Goal: Information Seeking & Learning: Learn about a topic

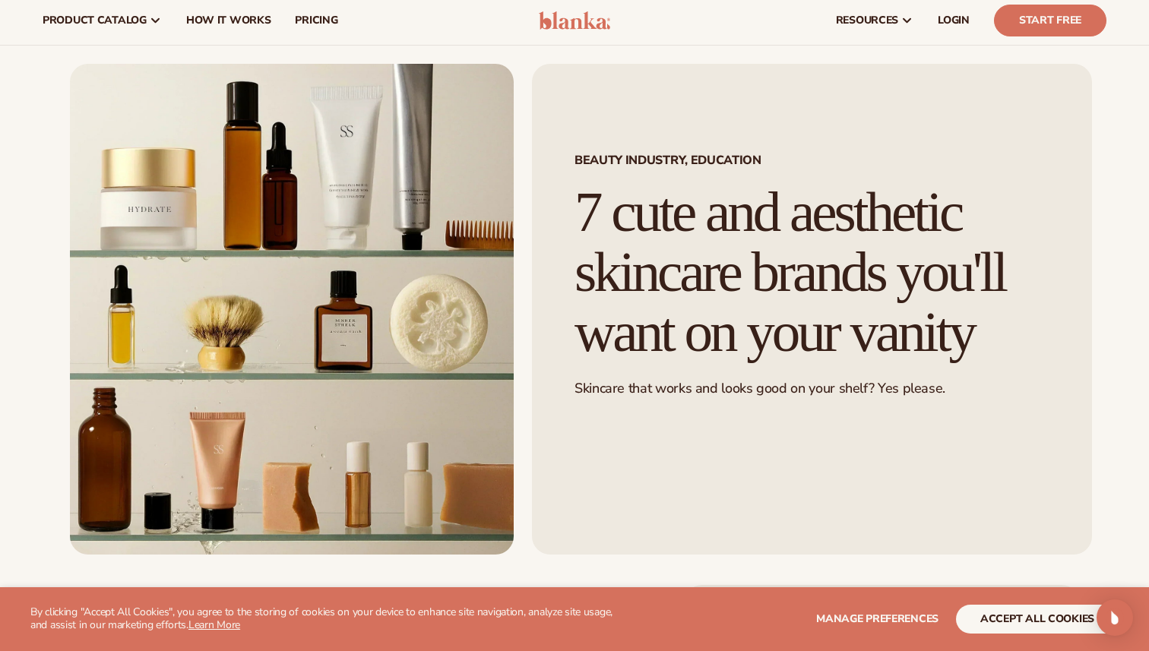
scroll to position [50, 0]
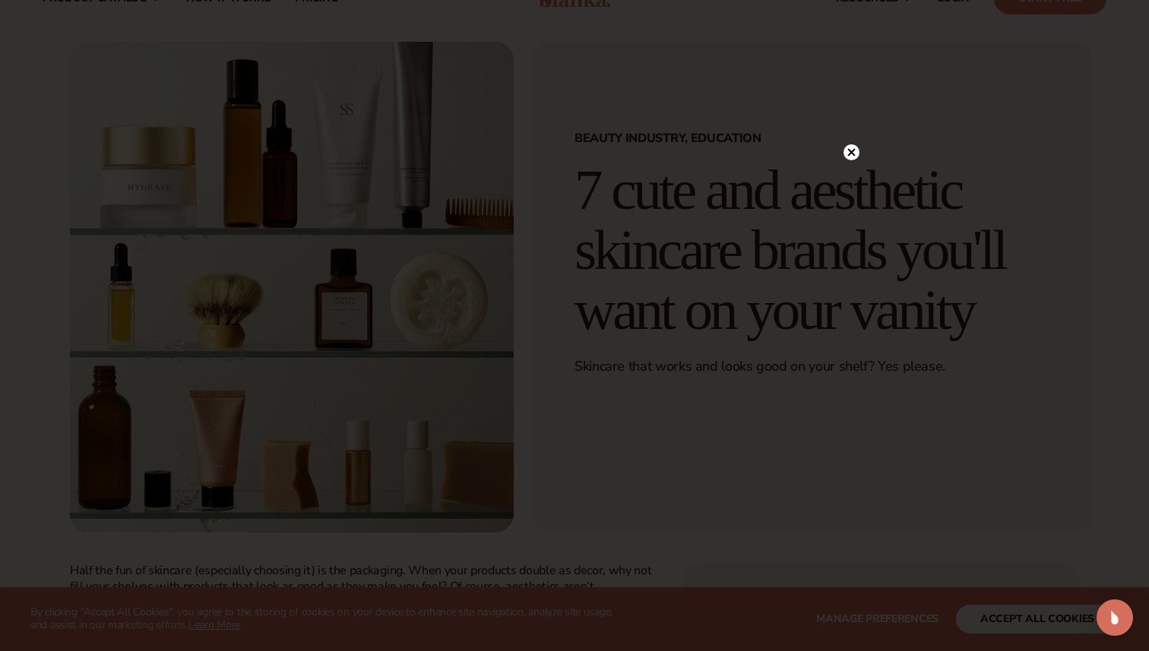
click at [858, 147] on icon at bounding box center [851, 152] width 16 height 16
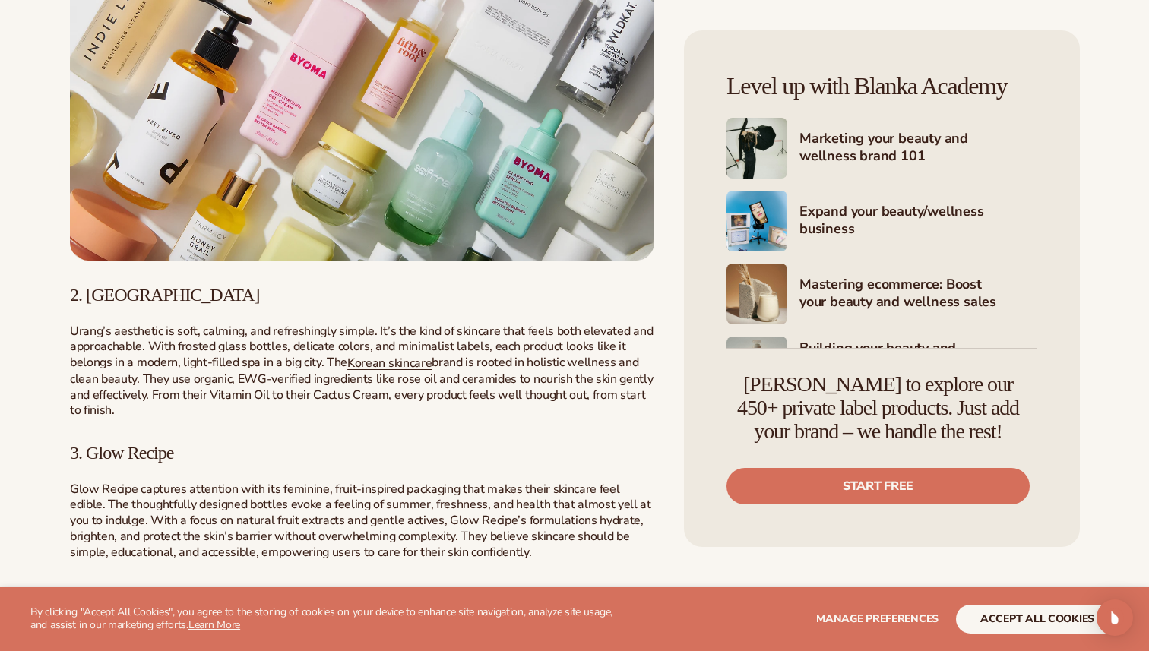
scroll to position [1066, 0]
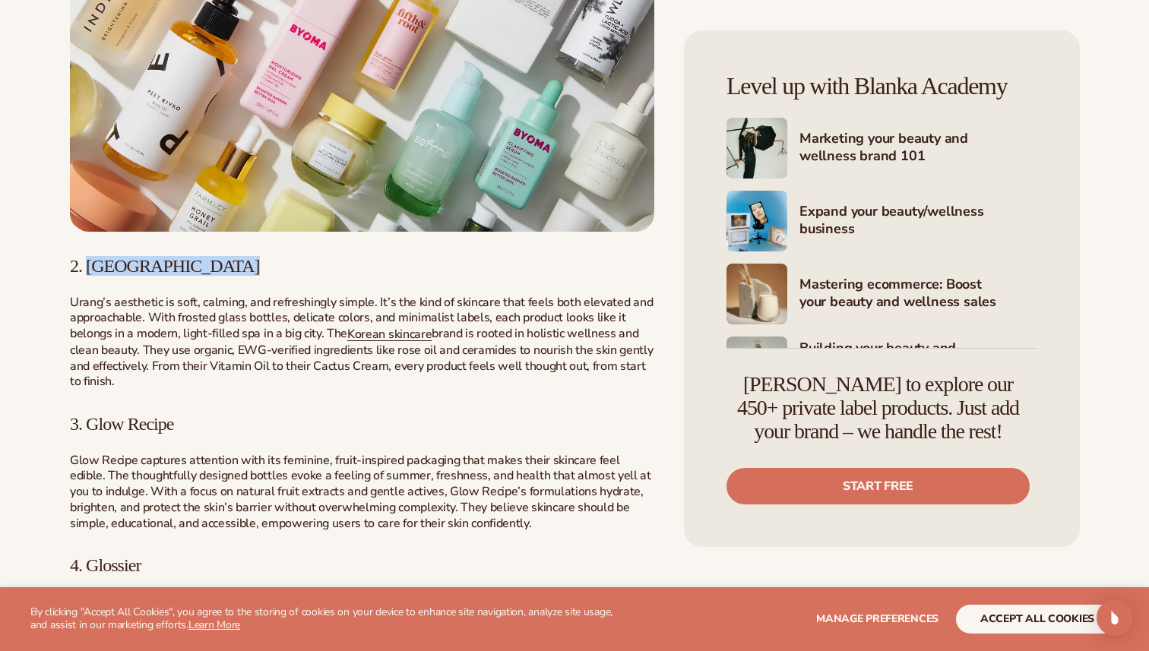
copy div "Urang"
drag, startPoint x: 146, startPoint y: 283, endPoint x: 91, endPoint y: 268, distance: 56.8
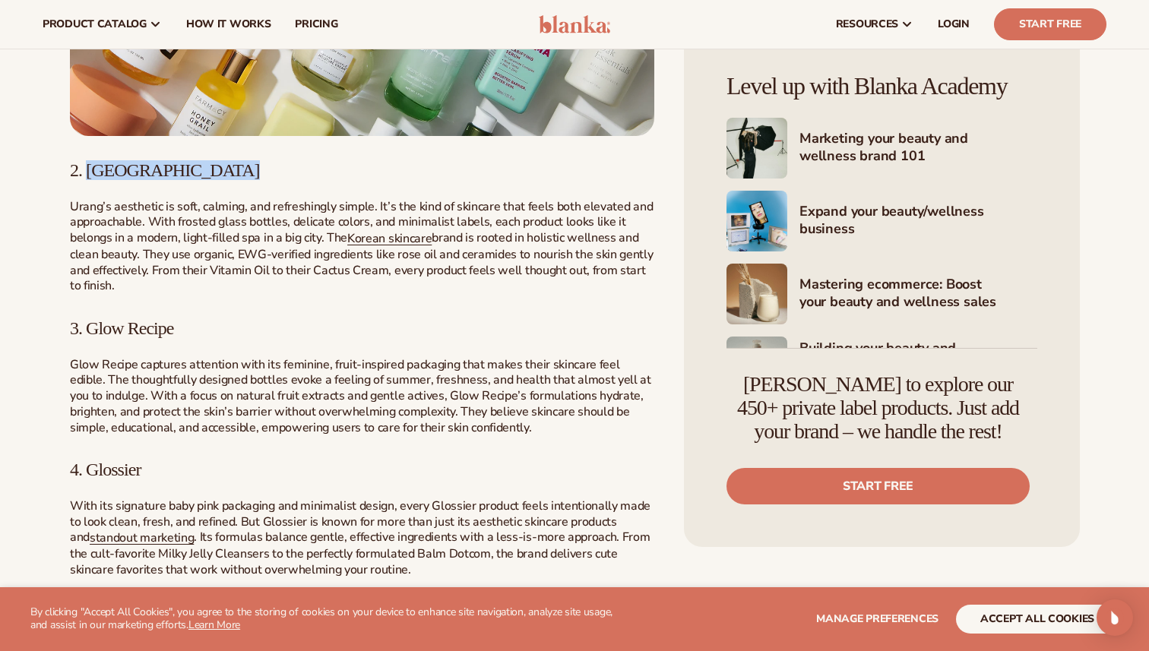
scroll to position [953, 0]
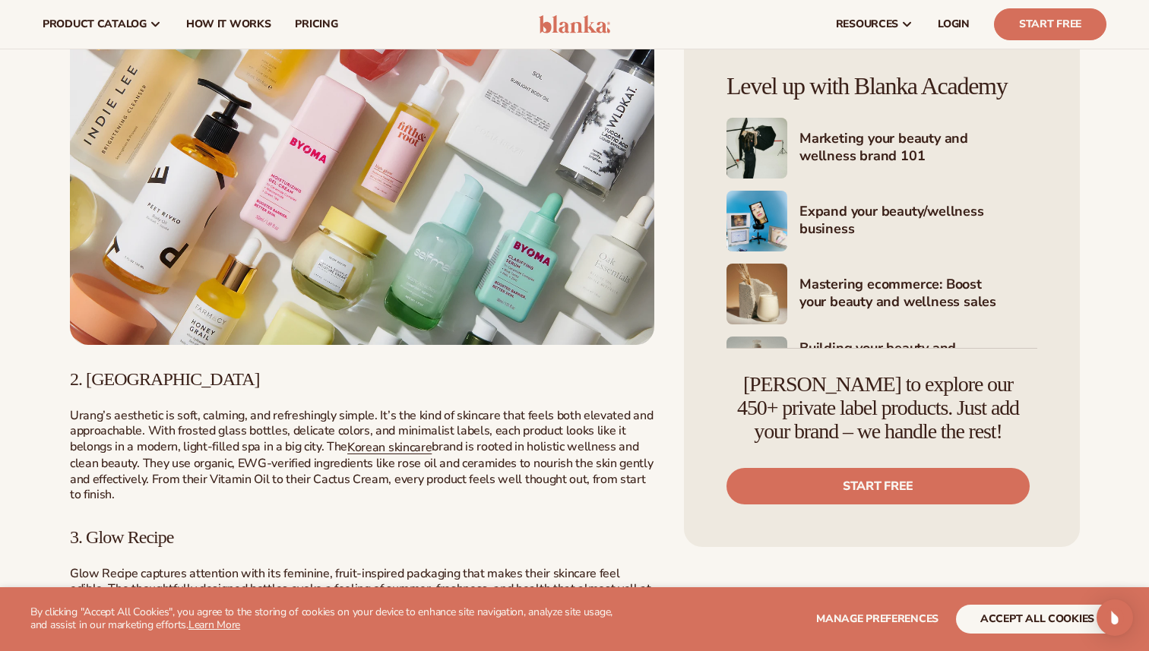
drag, startPoint x: 180, startPoint y: 528, endPoint x: 87, endPoint y: 528, distance: 93.4
click at [87, 528] on h3 "3. Glow Recipe" at bounding box center [362, 537] width 584 height 20
copy span "Glow Recipe"
drag, startPoint x: 88, startPoint y: 531, endPoint x: 245, endPoint y: 530, distance: 157.3
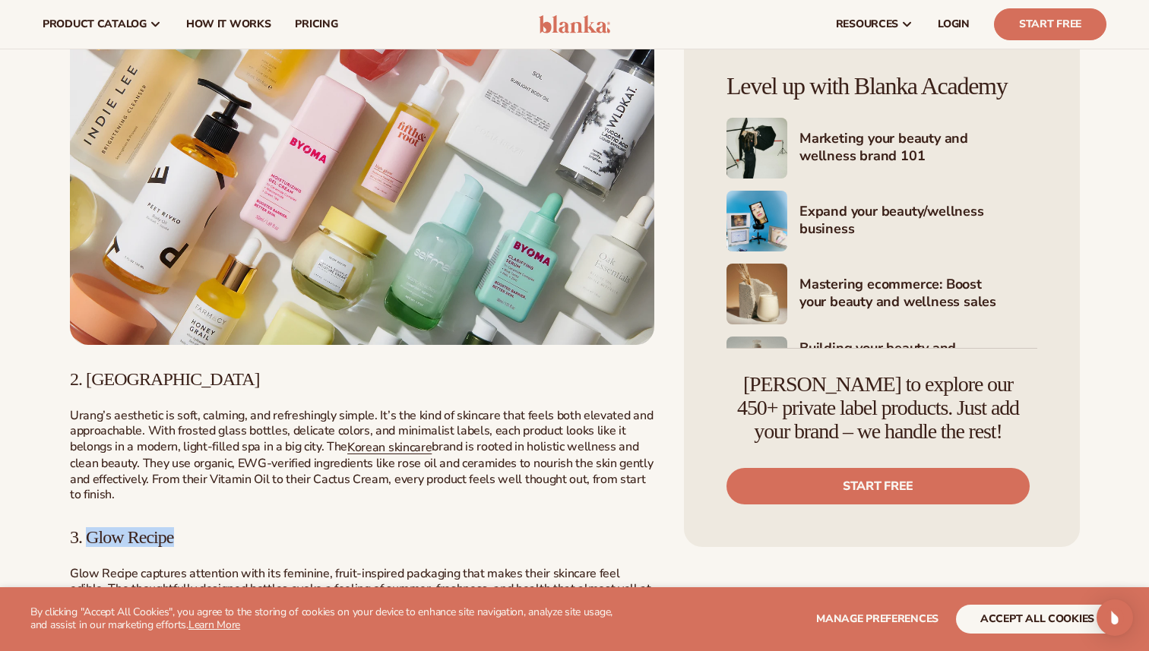
click at [245, 531] on h3 "3. Glow Recipe" at bounding box center [362, 537] width 584 height 20
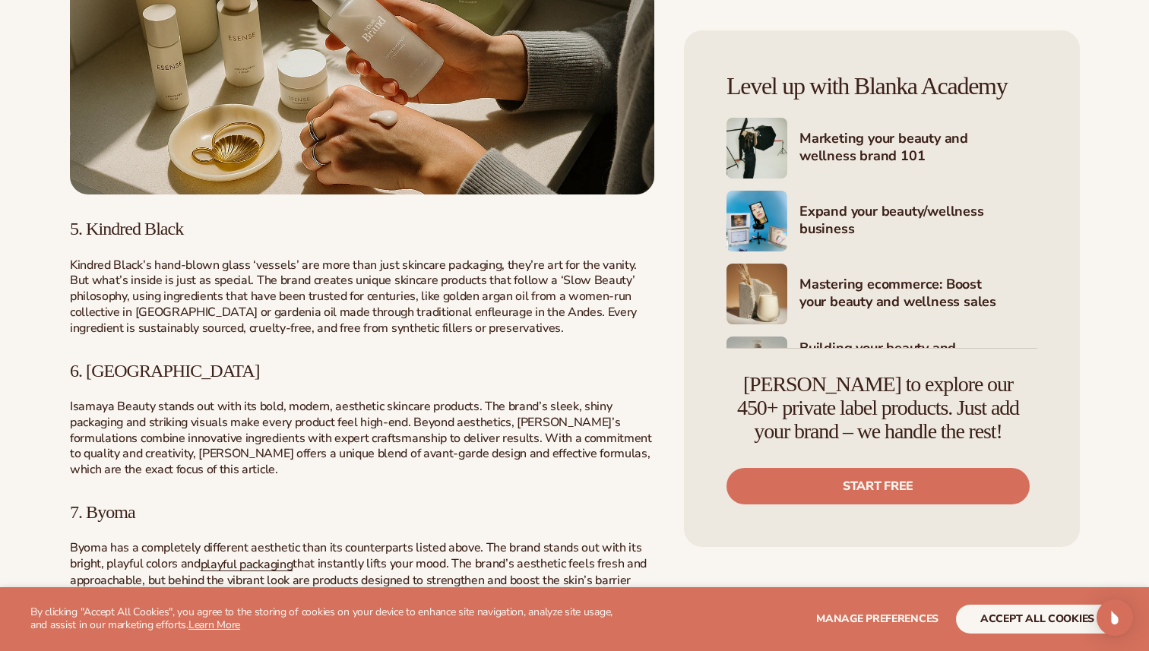
scroll to position [1936, 0]
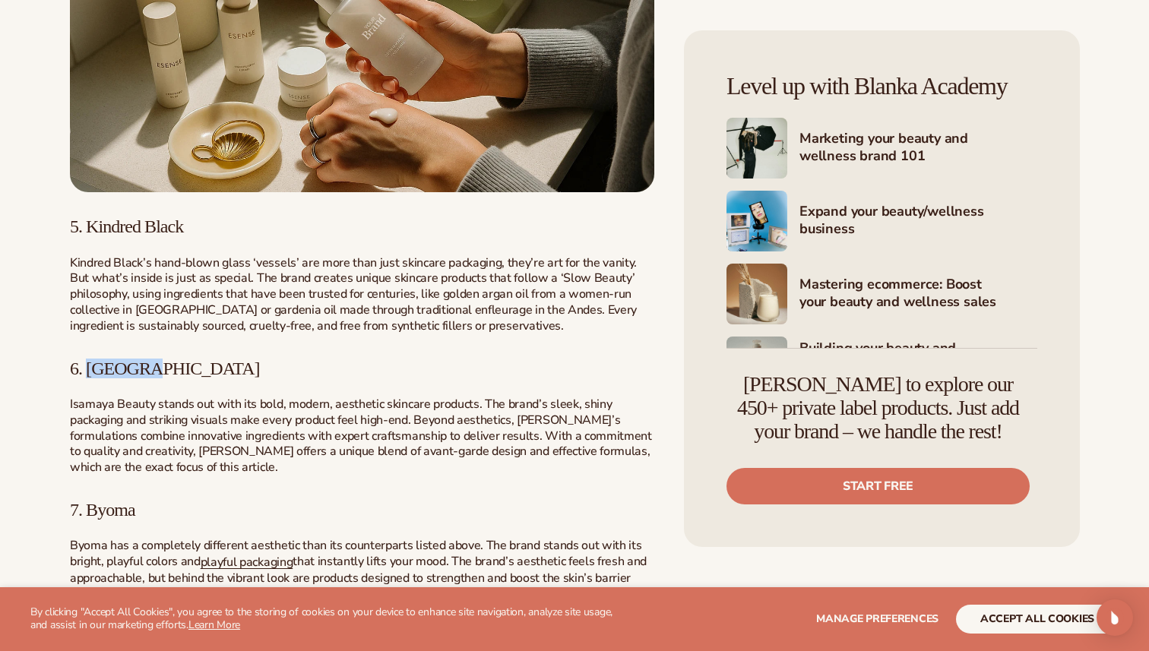
copy span "Isamaya"
drag, startPoint x: 153, startPoint y: 368, endPoint x: 87, endPoint y: 365, distance: 66.2
click at [87, 365] on h3 "6. [GEOGRAPHIC_DATA]" at bounding box center [362, 369] width 584 height 20
click at [130, 517] on span "7. Byoma" at bounding box center [102, 510] width 65 height 20
copy span "Byoma"
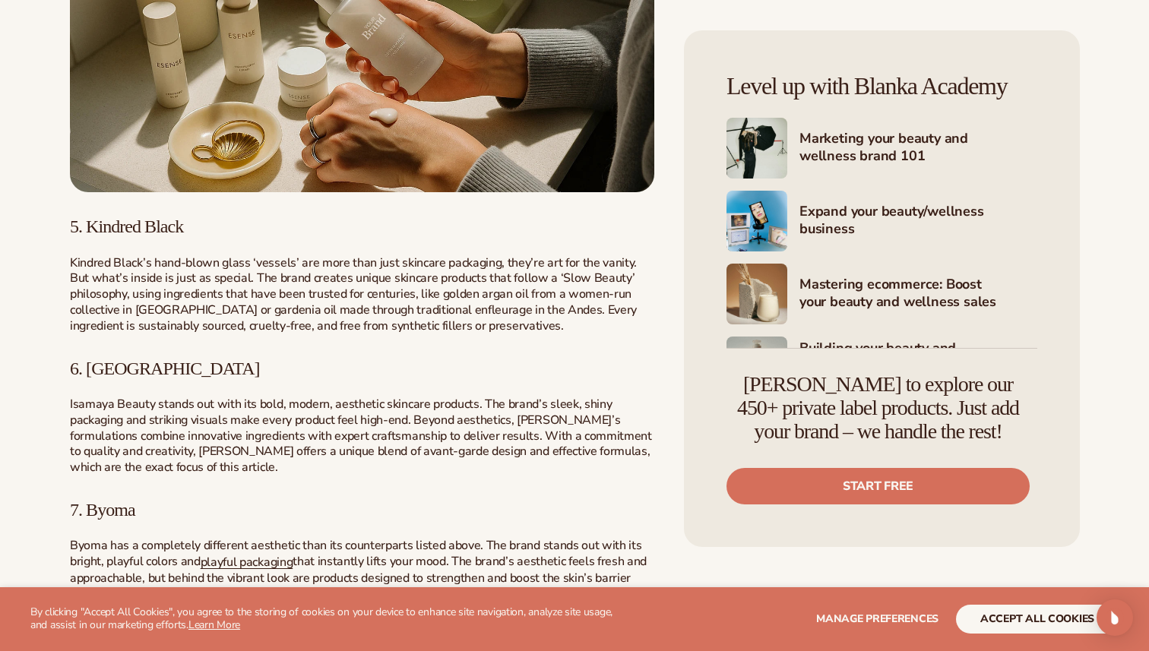
drag, startPoint x: 146, startPoint y: 517, endPoint x: 90, endPoint y: 517, distance: 55.5
click at [90, 517] on h3 "7. Byoma" at bounding box center [362, 510] width 584 height 20
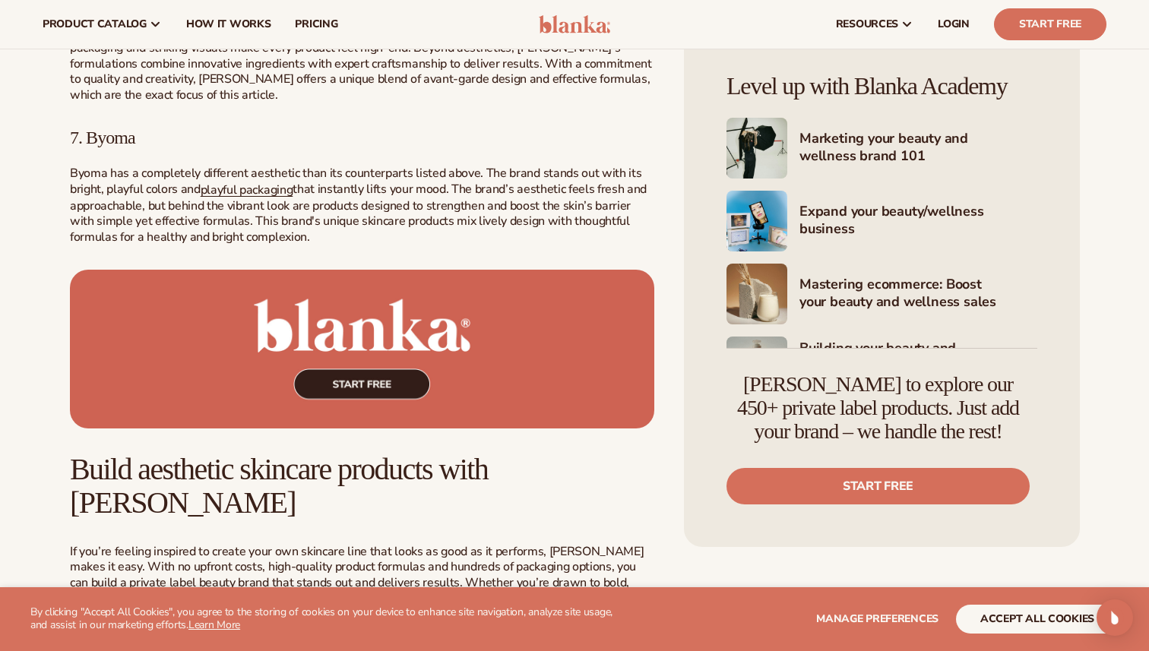
scroll to position [2117, 0]
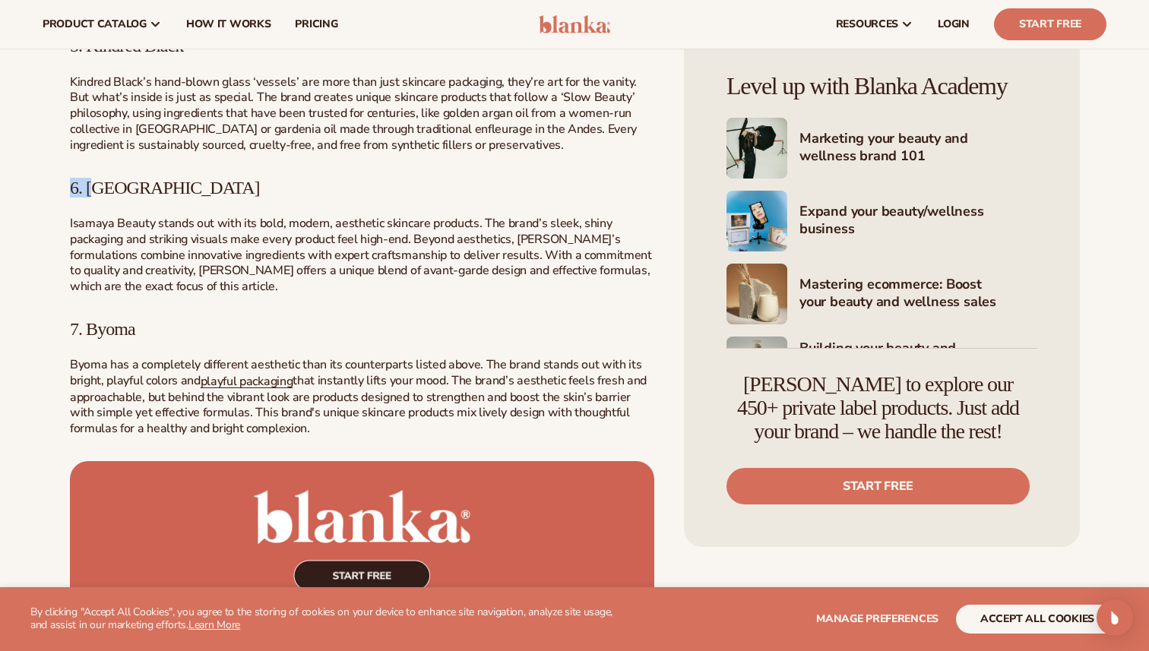
drag, startPoint x: 163, startPoint y: 179, endPoint x: 112, endPoint y: 182, distance: 51.8
click at [107, 182] on h3 "6. [GEOGRAPHIC_DATA]" at bounding box center [362, 188] width 584 height 20
click at [112, 182] on span "6. [GEOGRAPHIC_DATA]" at bounding box center [165, 188] width 190 height 20
drag, startPoint x: 164, startPoint y: 182, endPoint x: 108, endPoint y: 184, distance: 56.2
click at [108, 184] on h3 "6. [GEOGRAPHIC_DATA]" at bounding box center [362, 188] width 584 height 20
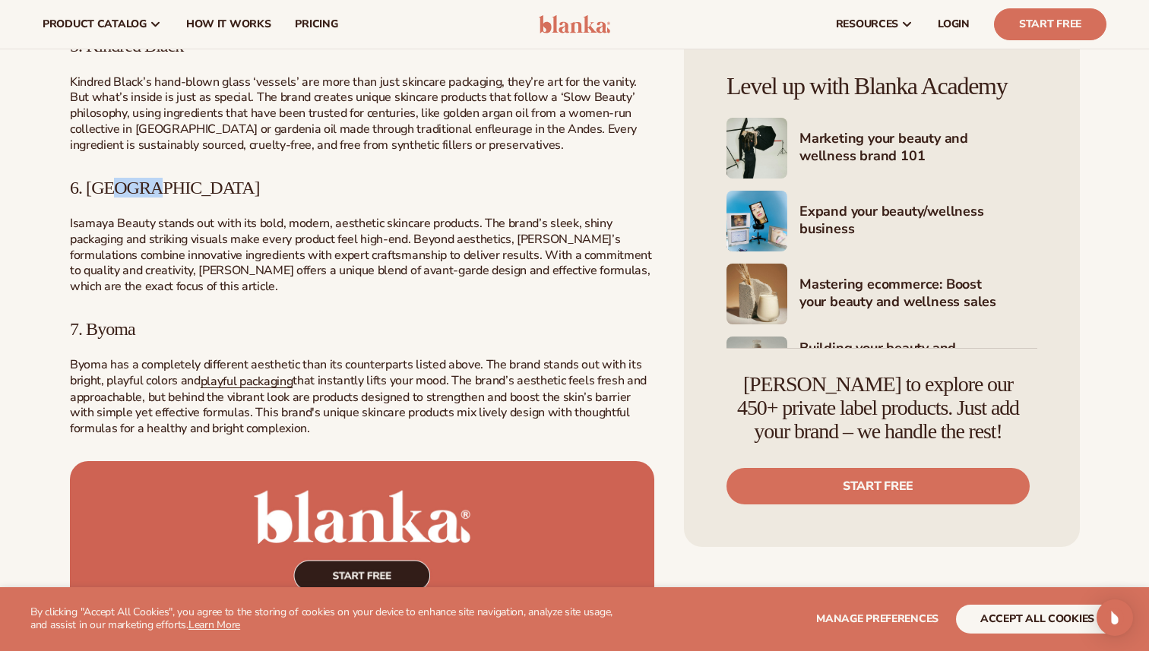
click at [108, 184] on span "6. [GEOGRAPHIC_DATA]" at bounding box center [165, 188] width 190 height 20
click at [93, 184] on span "6. [GEOGRAPHIC_DATA]" at bounding box center [165, 188] width 190 height 20
copy span "Isamaya"
drag, startPoint x: 88, startPoint y: 184, endPoint x: 165, endPoint y: 184, distance: 76.7
click at [165, 184] on h3 "6. [GEOGRAPHIC_DATA]" at bounding box center [362, 188] width 584 height 20
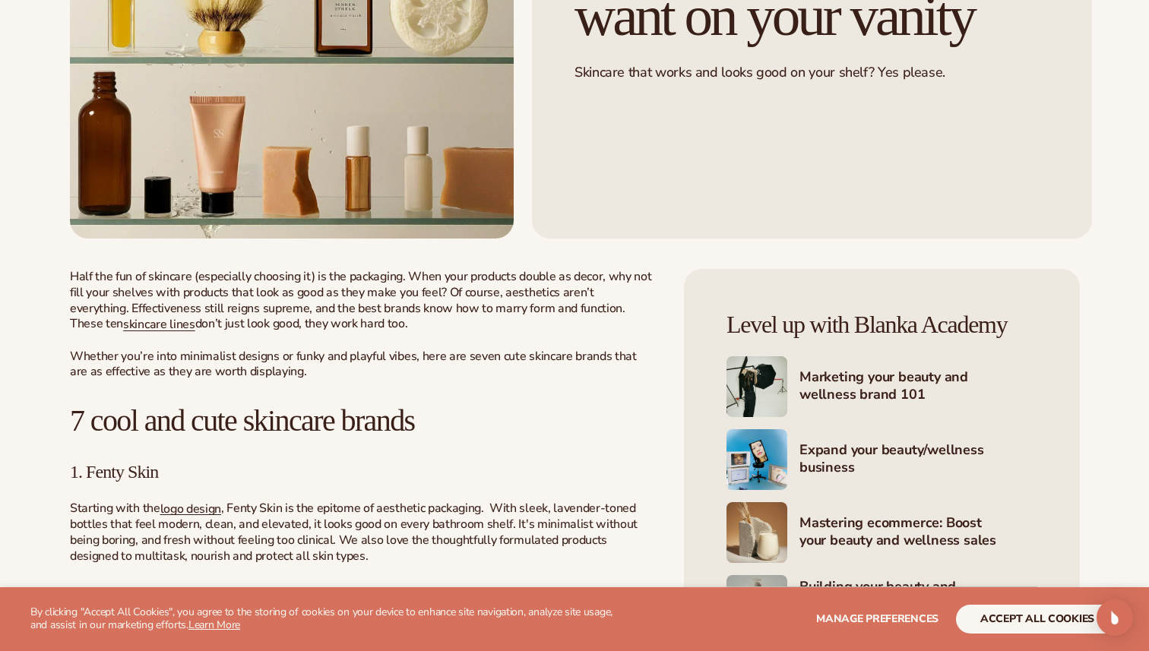
scroll to position [343, 0]
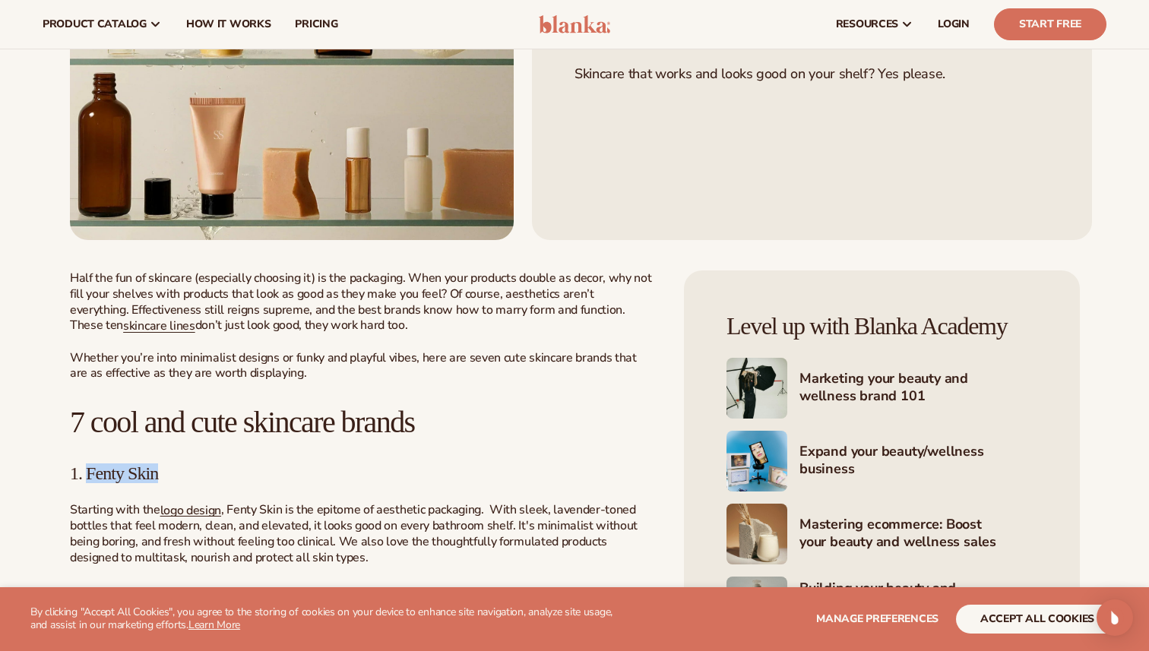
copy span "Fenty Skin"
drag, startPoint x: 175, startPoint y: 466, endPoint x: 89, endPoint y: 465, distance: 85.8
click at [89, 466] on h3 "1. Fenty Skin" at bounding box center [362, 473] width 584 height 20
